Goal: Task Accomplishment & Management: Use online tool/utility

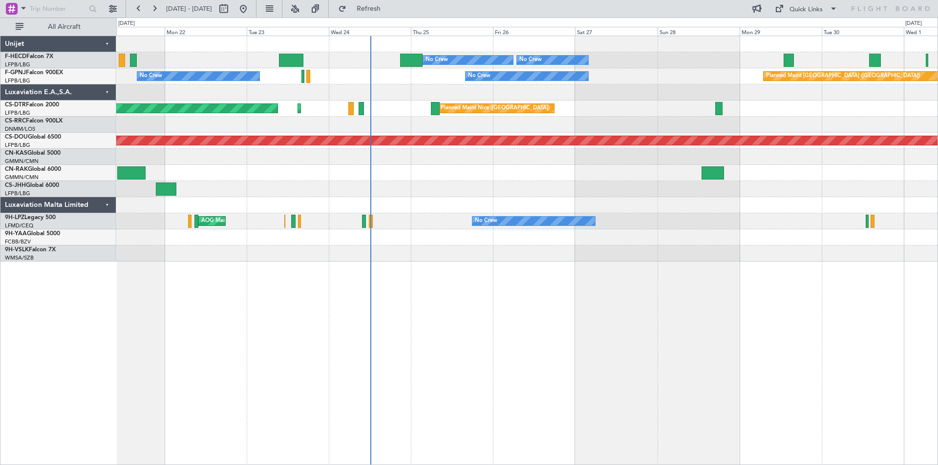
click at [422, 91] on div at bounding box center [526, 93] width 821 height 16
click at [137, 9] on button at bounding box center [139, 9] width 16 height 16
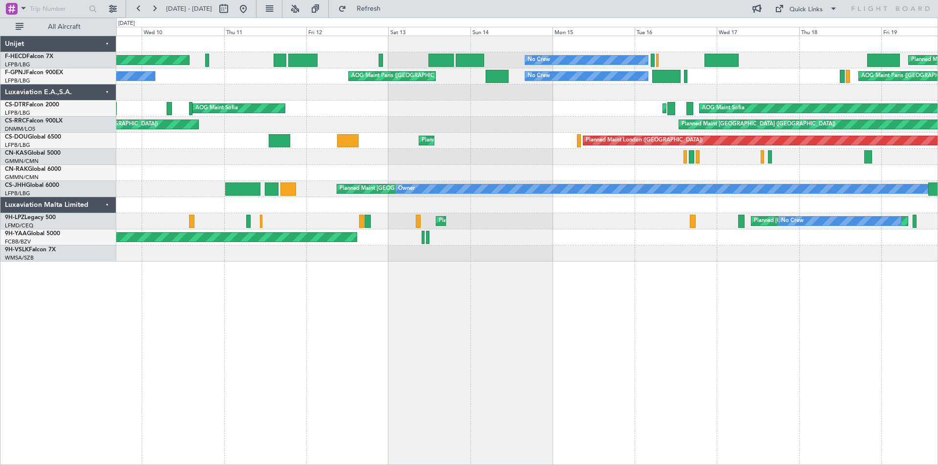
click at [347, 124] on div "No Crew Planned Maint [GEOGRAPHIC_DATA] ([GEOGRAPHIC_DATA]) No Crew Planned Mai…" at bounding box center [526, 149] width 821 height 226
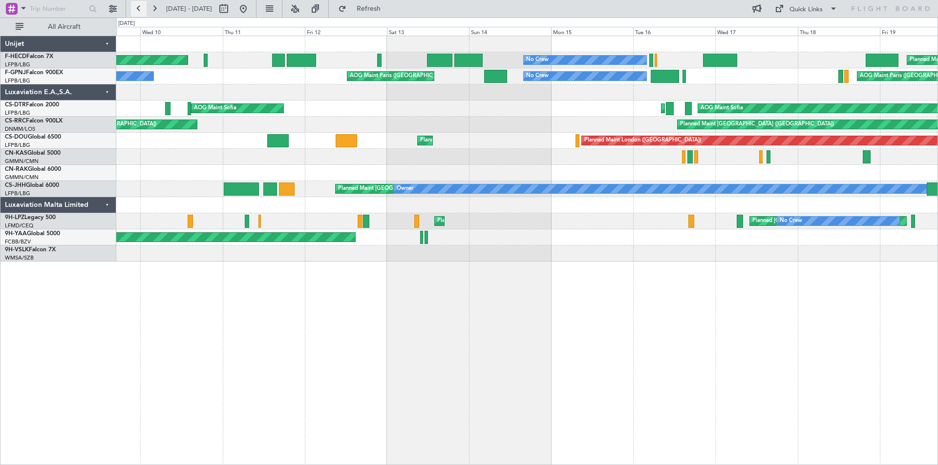
click at [141, 7] on button at bounding box center [139, 9] width 16 height 16
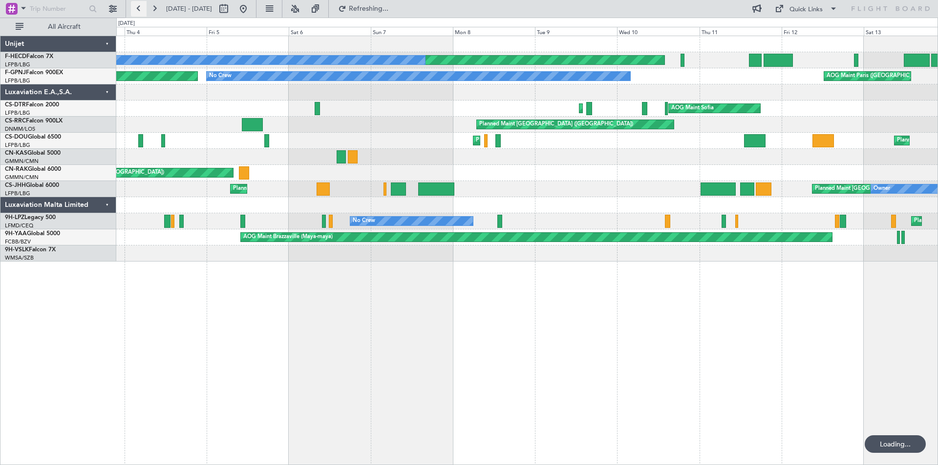
click at [141, 7] on button at bounding box center [139, 9] width 16 height 16
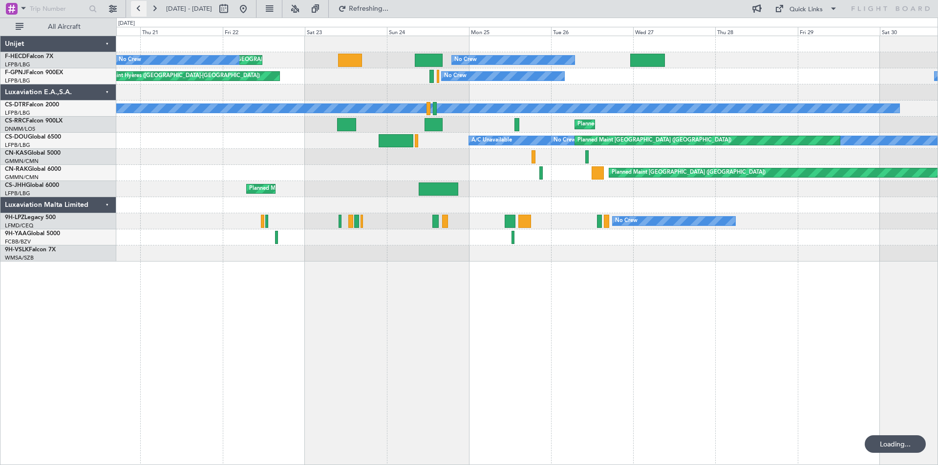
click at [141, 7] on button at bounding box center [139, 9] width 16 height 16
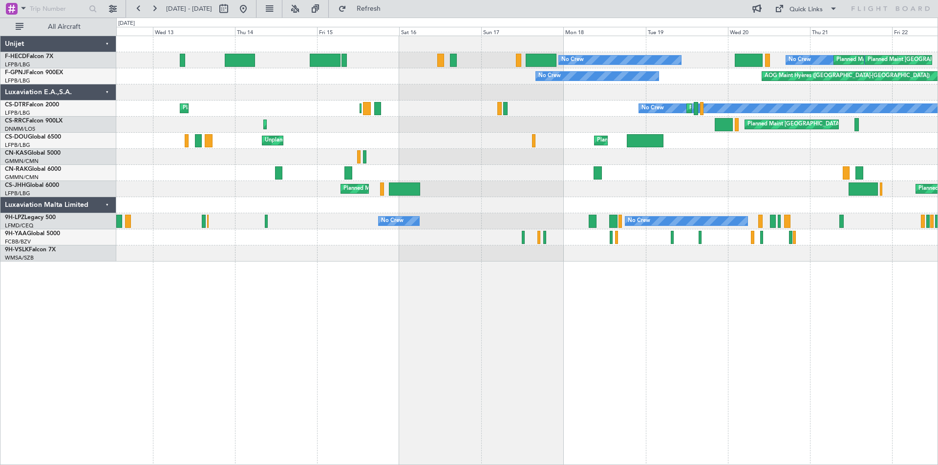
click at [294, 106] on div "No Crew No Crew Planned Maint [GEOGRAPHIC_DATA] ([GEOGRAPHIC_DATA]) Planned Mai…" at bounding box center [526, 149] width 821 height 226
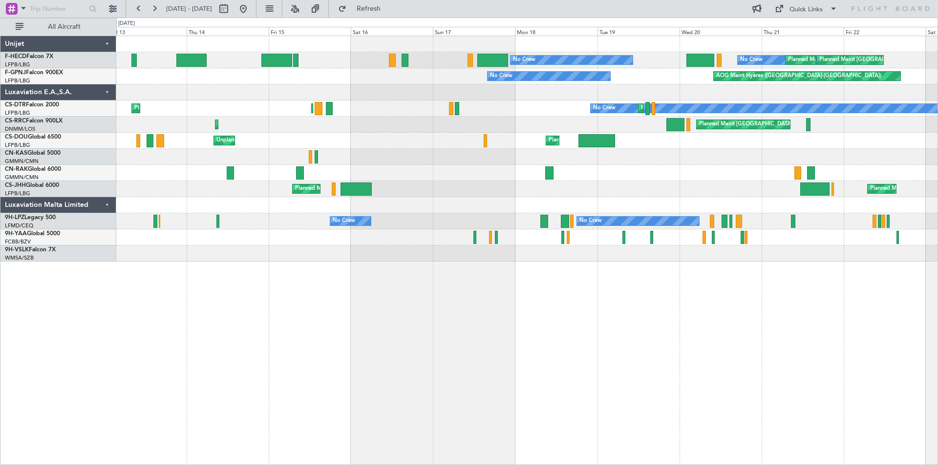
click at [368, 99] on div at bounding box center [526, 93] width 821 height 16
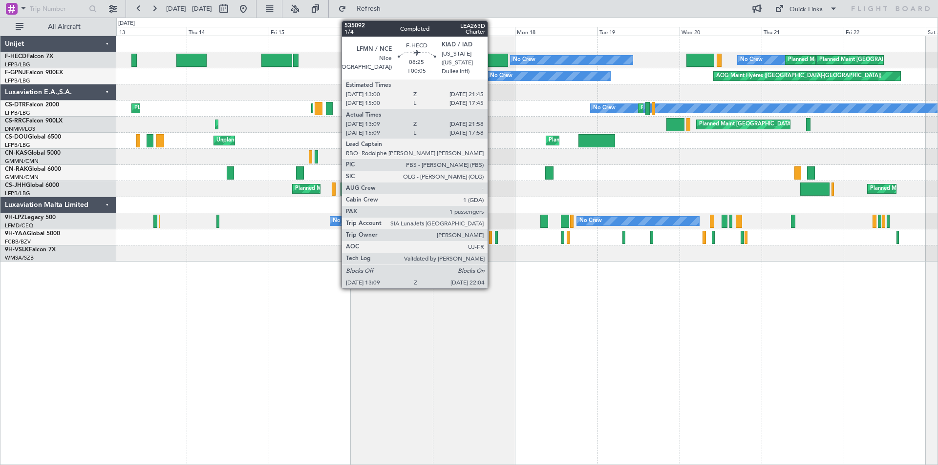
click at [492, 62] on div at bounding box center [492, 60] width 31 height 13
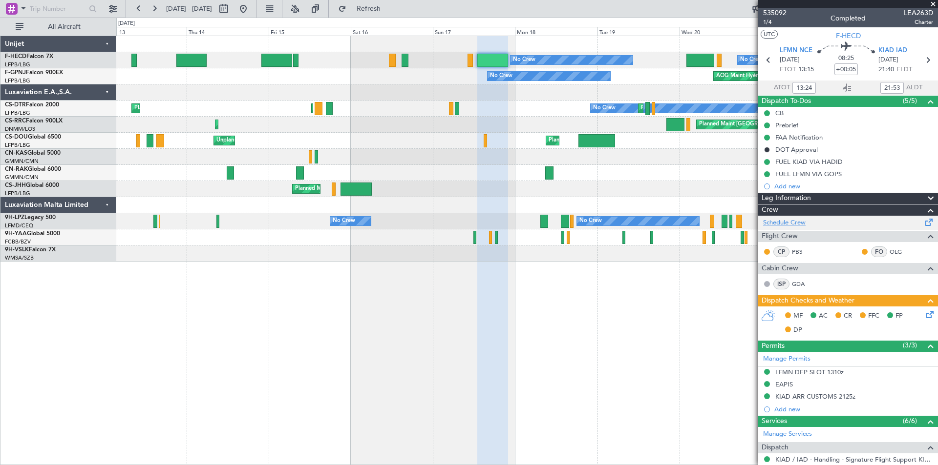
click at [787, 224] on link "Schedule Crew" at bounding box center [784, 223] width 42 height 10
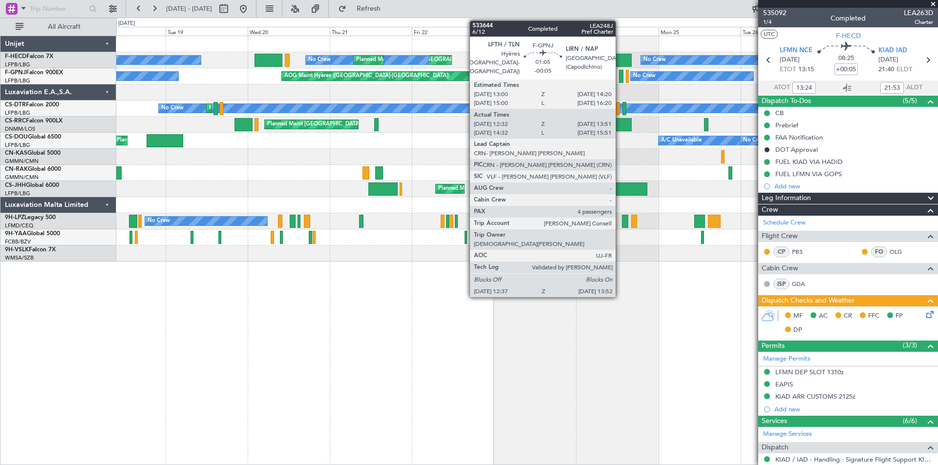
click at [620, 76] on div at bounding box center [621, 76] width 4 height 13
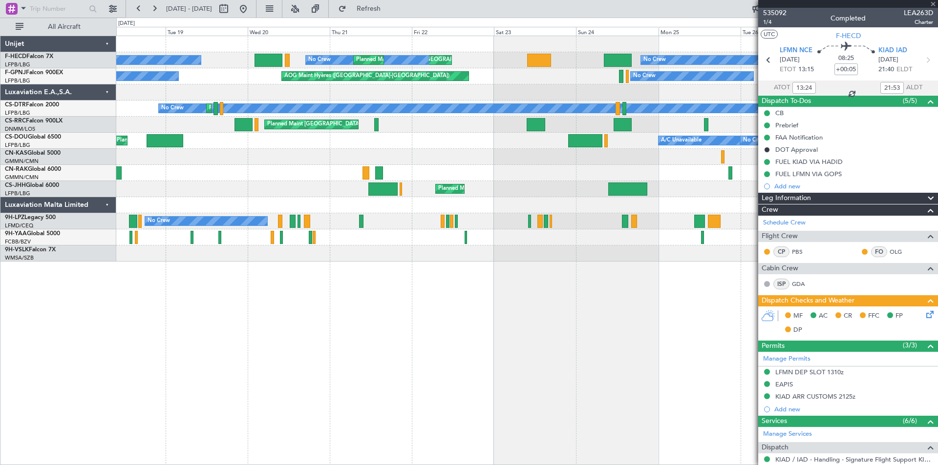
type input "-00:05"
type input "12:42"
type input "13:46"
type input "4"
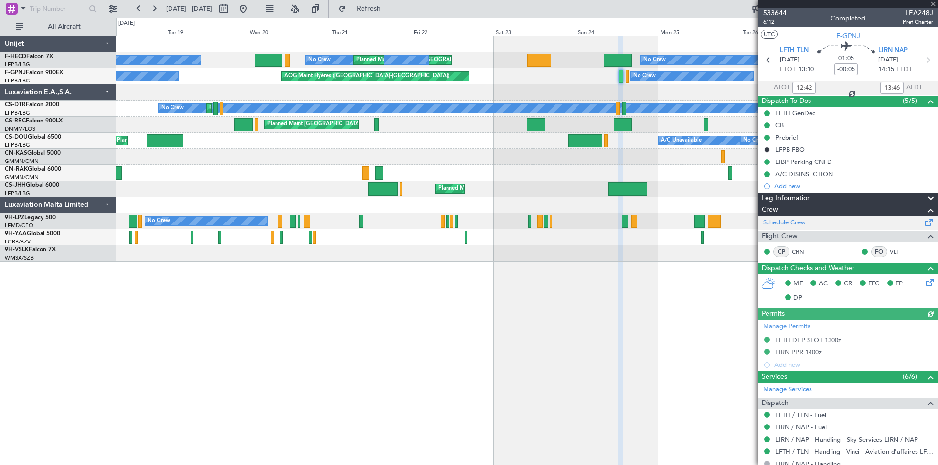
click at [790, 218] on link "Schedule Crew" at bounding box center [784, 223] width 42 height 10
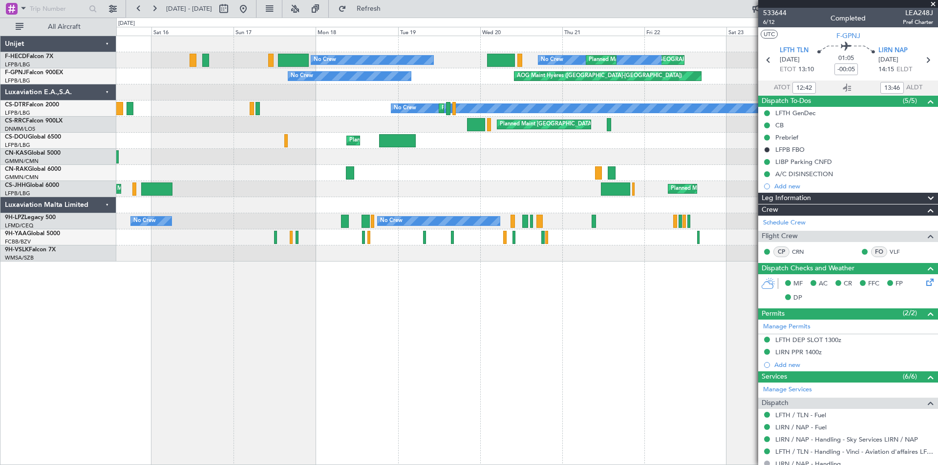
click at [486, 90] on div at bounding box center [526, 93] width 821 height 16
click at [389, 11] on span "Refresh" at bounding box center [368, 8] width 41 height 7
